Goal: Information Seeking & Learning: Learn about a topic

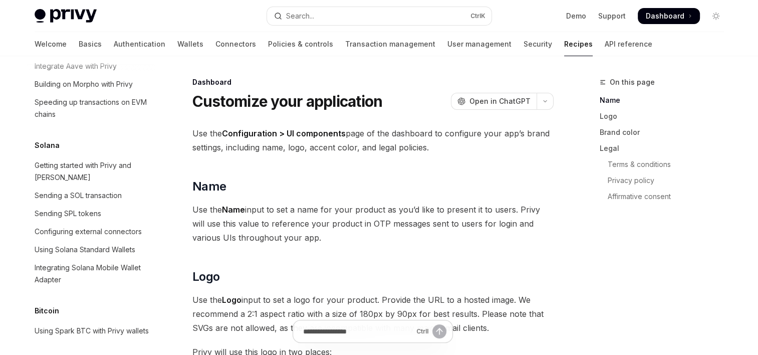
scroll to position [1518, 0]
click at [108, 182] on div "Getting started with Privy and [PERSON_NAME]" at bounding box center [92, 170] width 114 height 24
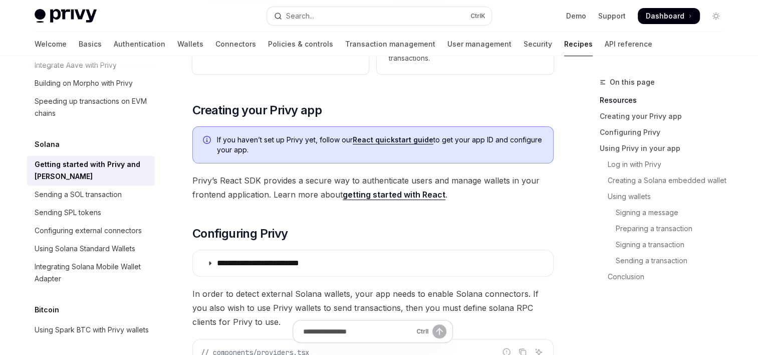
scroll to position [248, 0]
click at [371, 192] on link "getting started with React" at bounding box center [394, 194] width 103 height 11
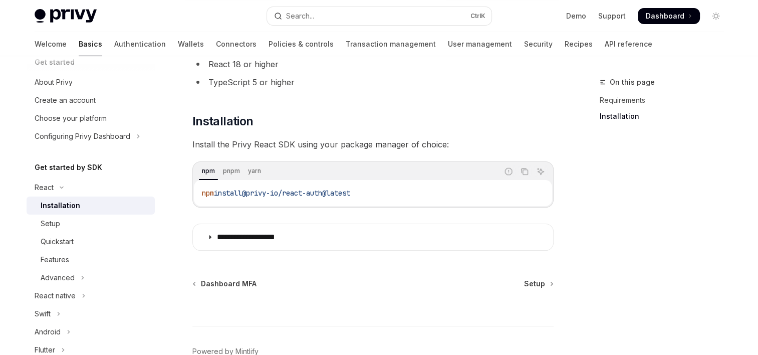
scroll to position [150, 0]
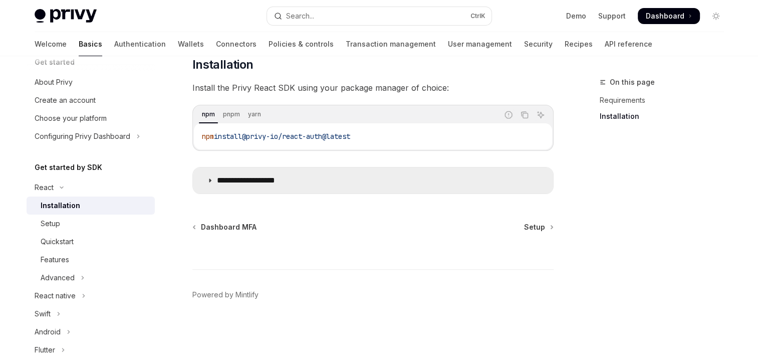
click at [350, 190] on summary "**********" at bounding box center [373, 180] width 360 height 26
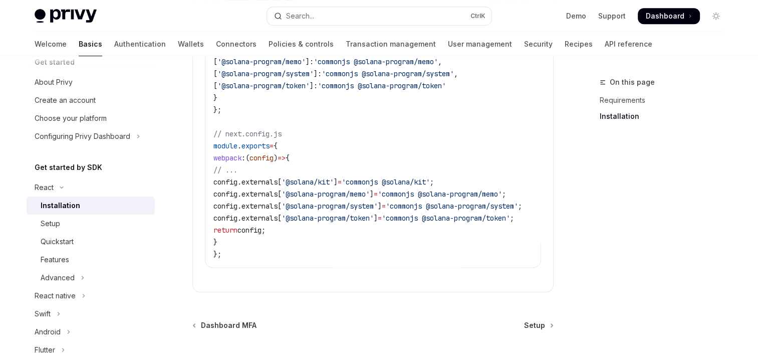
scroll to position [615, 0]
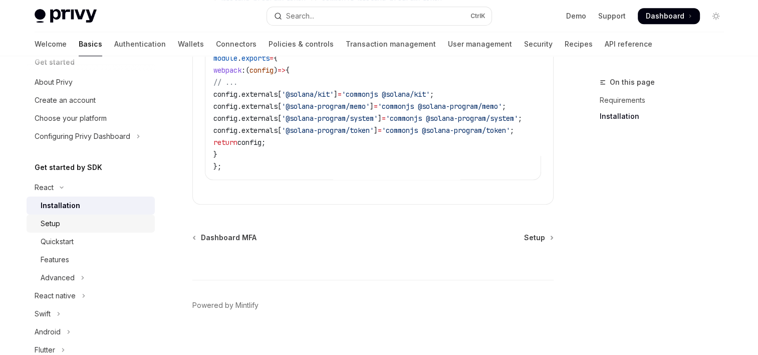
click at [76, 225] on div "Setup" at bounding box center [95, 223] width 108 height 12
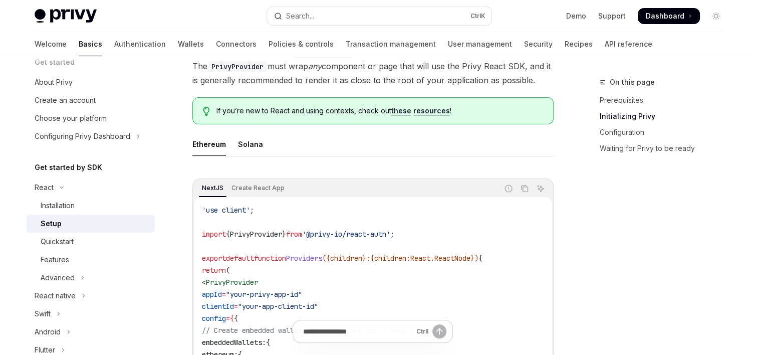
scroll to position [232, 0]
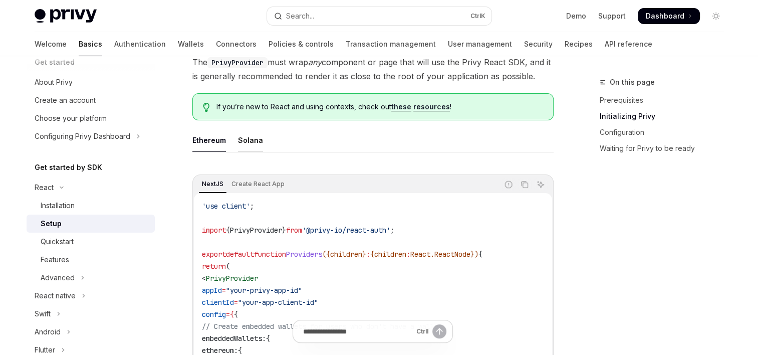
click at [240, 141] on div "Solana" at bounding box center [250, 140] width 25 height 24
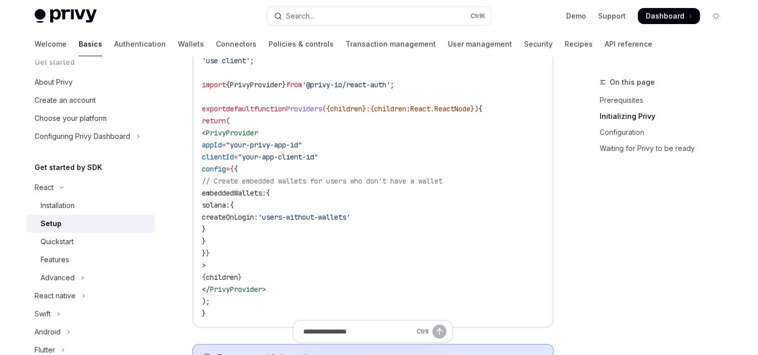
scroll to position [371, 0]
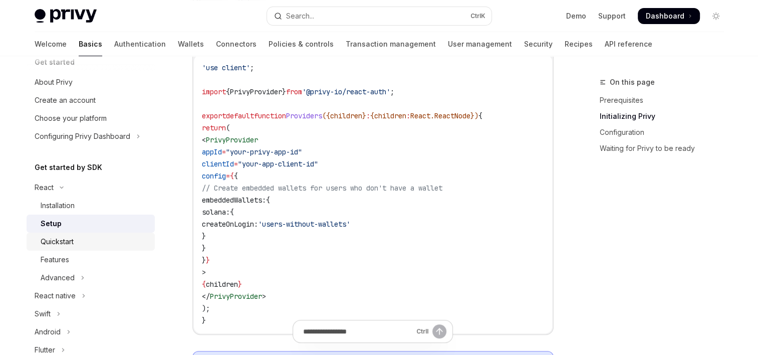
click at [71, 249] on link "Quickstart" at bounding box center [91, 241] width 128 height 18
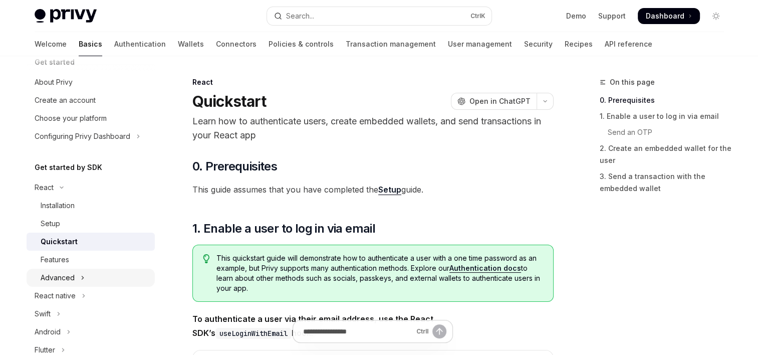
click at [61, 270] on button "Advanced" at bounding box center [91, 277] width 128 height 18
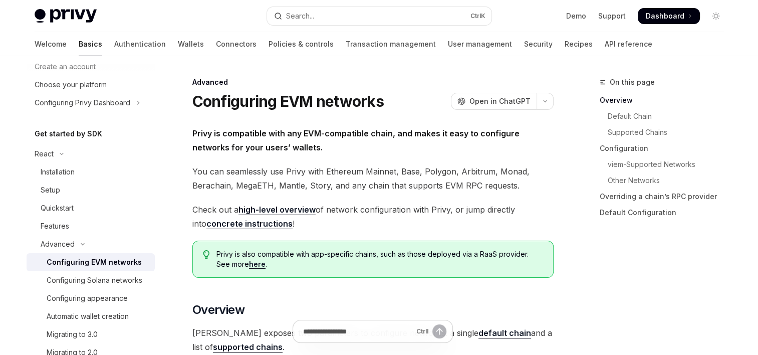
scroll to position [54, 0]
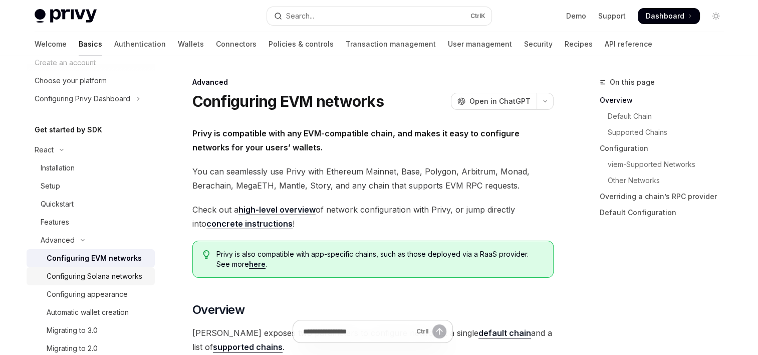
click at [79, 282] on div "Configuring Solana networks" at bounding box center [95, 276] width 96 height 12
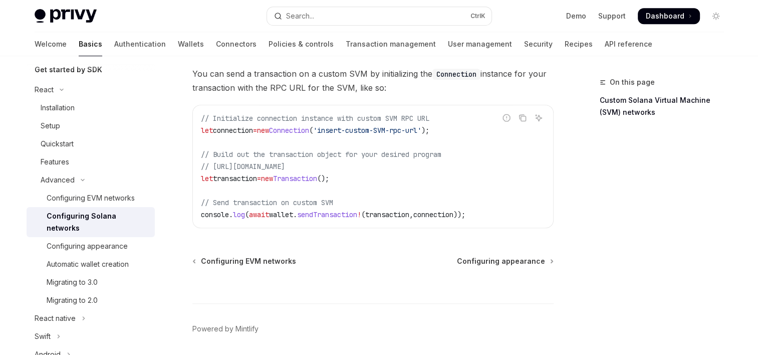
scroll to position [114, 0]
click at [86, 249] on div "Configuring appearance" at bounding box center [87, 245] width 81 height 12
type textarea "*"
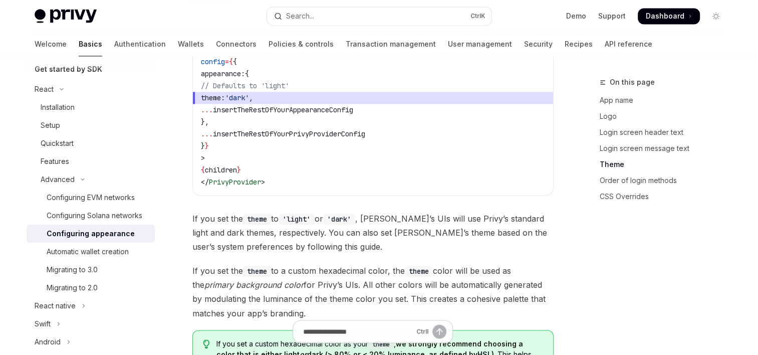
scroll to position [1583, 0]
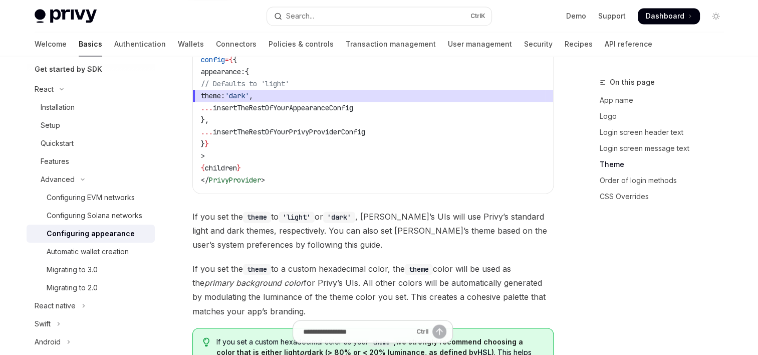
drag, startPoint x: 280, startPoint y: 244, endPoint x: 199, endPoint y: 250, distance: 81.9
click at [204, 277] on em "primary background color" at bounding box center [253, 282] width 99 height 10
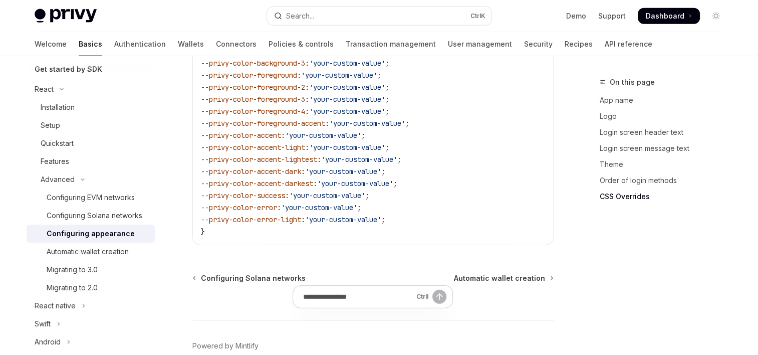
scroll to position [2646, 0]
